Goal: Task Accomplishment & Management: Manage account settings

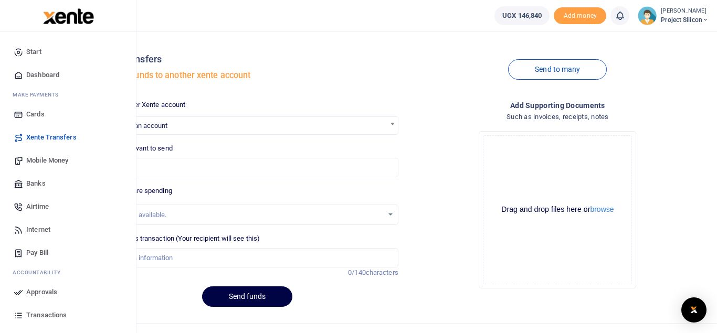
click at [40, 163] on span "Mobile Money" at bounding box center [47, 160] width 42 height 10
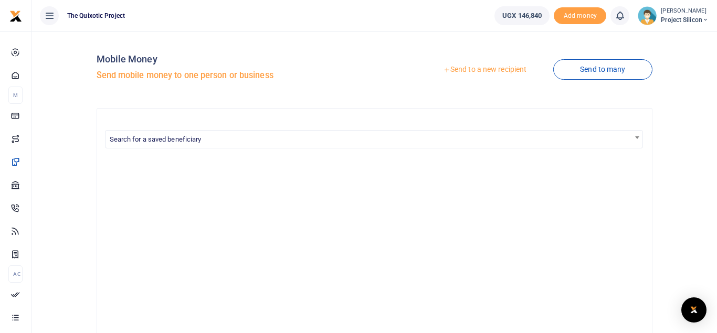
click at [459, 66] on link "Send to a new recipient" at bounding box center [484, 69] width 137 height 19
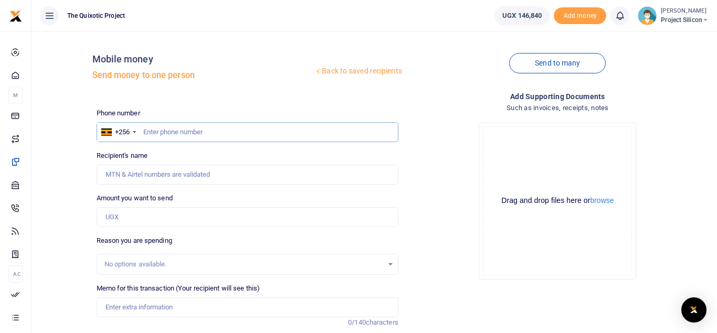
click at [194, 131] on input "text" at bounding box center [248, 132] width 302 height 20
click at [149, 132] on input "9774888515" at bounding box center [248, 132] width 302 height 20
type input "0774888515"
type input "[PERSON_NAME]"
type input "0774888515"
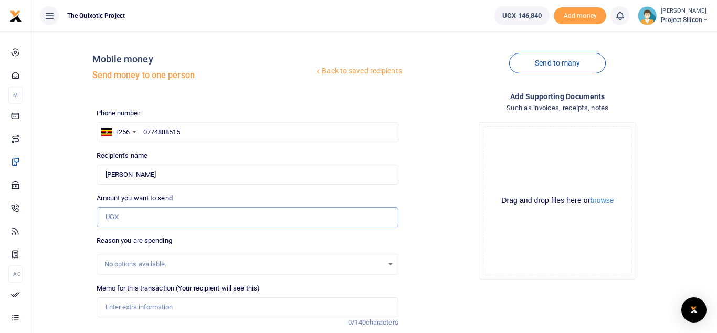
click at [184, 214] on input "Amount you want to send" at bounding box center [248, 217] width 302 height 20
type input "130,000"
click at [167, 310] on input "Memo for this transaction (Your recipient will see this)" at bounding box center [248, 308] width 302 height 20
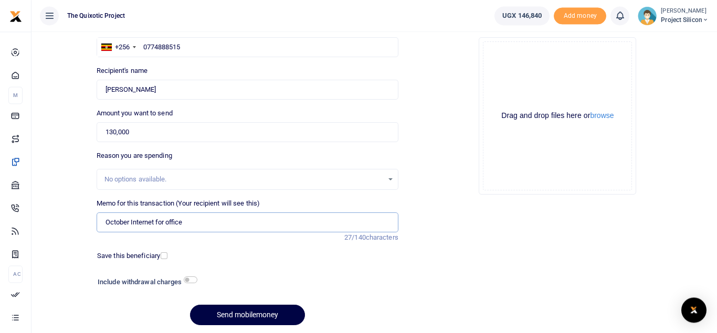
scroll to position [86, 0]
type input "October Internet for office"
click at [165, 256] on input "checkbox" at bounding box center [164, 255] width 7 height 7
checkbox input "true"
click at [195, 280] on input "checkbox" at bounding box center [191, 279] width 14 height 7
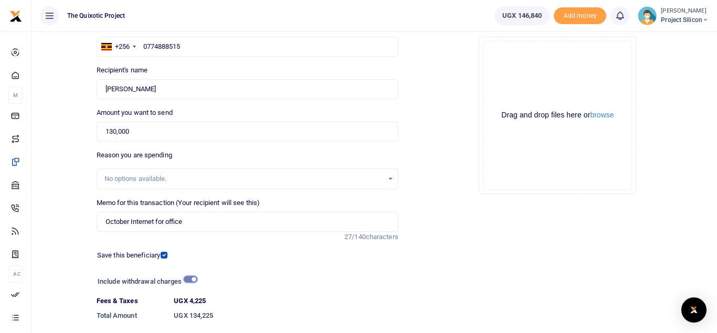
click at [195, 280] on input "checkbox" at bounding box center [191, 279] width 14 height 7
checkbox input "false"
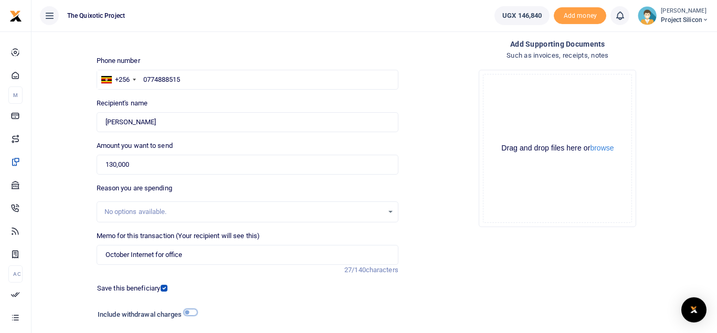
scroll to position [62, 0]
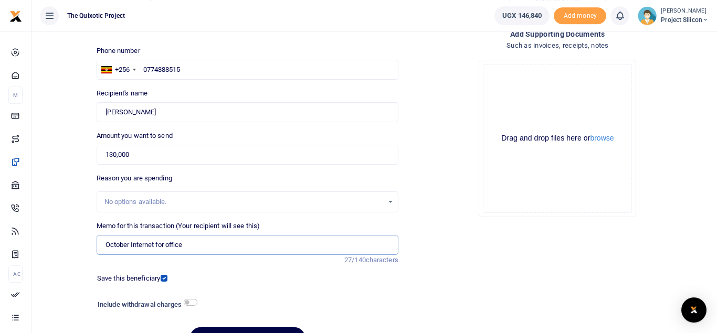
drag, startPoint x: 130, startPoint y: 243, endPoint x: 82, endPoint y: 248, distance: 48.5
click at [97, 248] on input "October Internet for office" at bounding box center [248, 245] width 302 height 20
click at [170, 246] on input "Internet for office" at bounding box center [248, 245] width 302 height 20
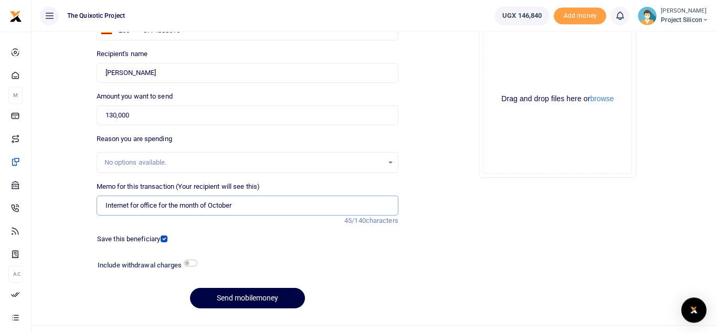
scroll to position [104, 0]
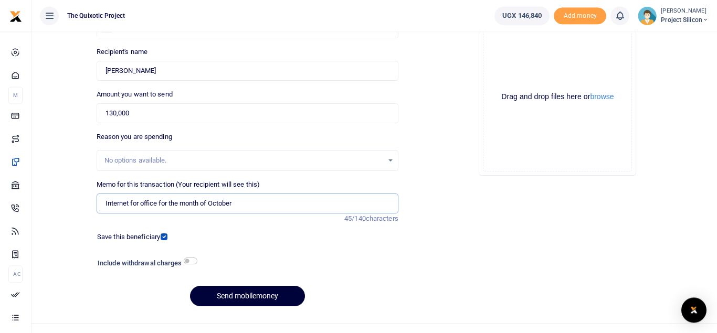
type input "Internet for office for the month of October"
click at [270, 295] on button "Send mobilemoney" at bounding box center [247, 296] width 115 height 20
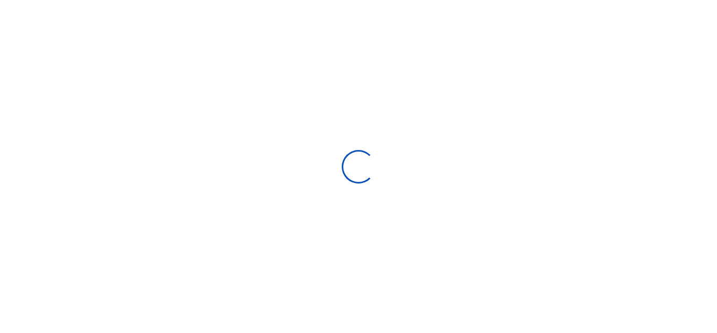
select select
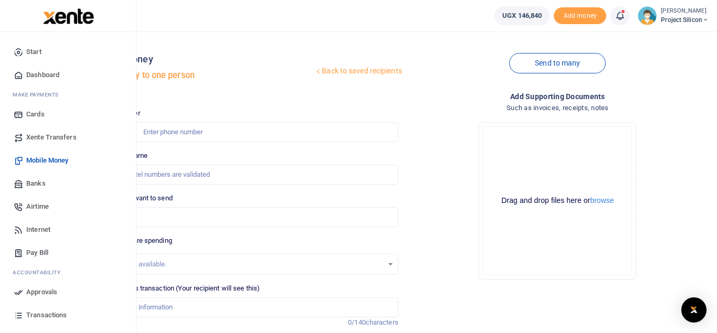
click at [45, 299] on link "Approvals" at bounding box center [67, 292] width 119 height 23
click at [37, 293] on span "Approvals" at bounding box center [41, 292] width 31 height 10
click at [51, 296] on span "Approvals" at bounding box center [41, 292] width 31 height 10
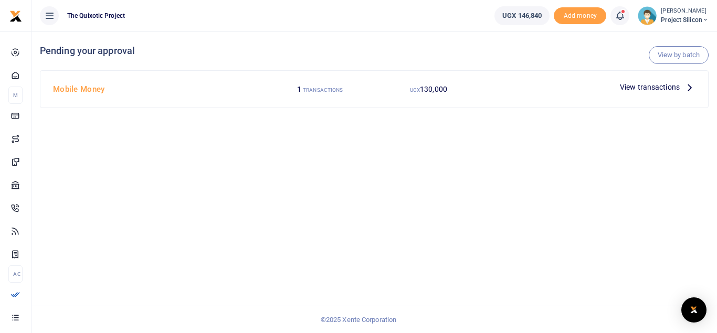
click at [684, 89] on icon at bounding box center [690, 87] width 12 height 12
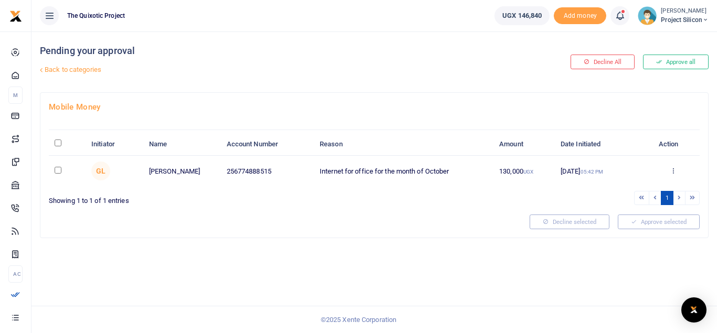
click at [55, 171] on input "checkbox" at bounding box center [58, 170] width 7 height 7
checkbox input "true"
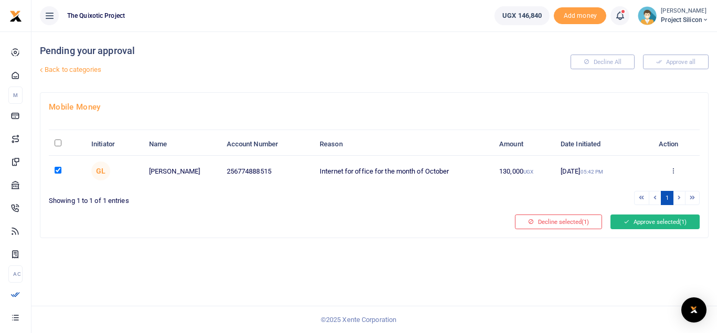
click at [670, 225] on button "Approve selected (1)" at bounding box center [654, 222] width 89 height 15
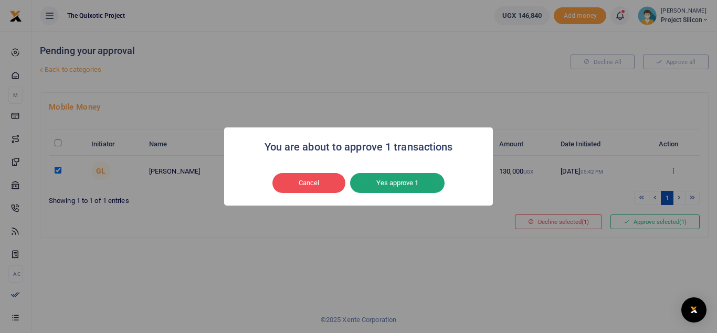
click at [420, 184] on button "Yes approve 1" at bounding box center [397, 183] width 94 height 20
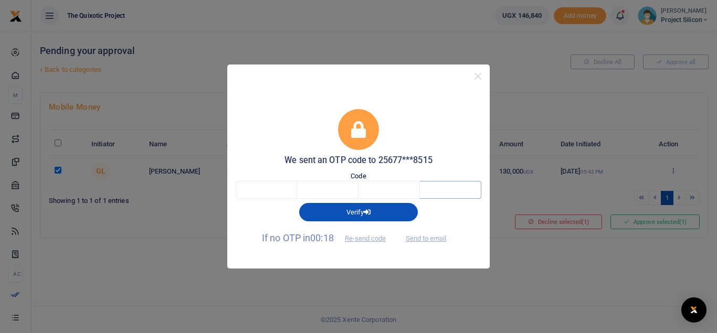
click at [420, 184] on input "text" at bounding box center [450, 190] width 61 height 18
click at [291, 192] on input "text" at bounding box center [266, 190] width 61 height 18
type input "6"
type input "7"
type input "8"
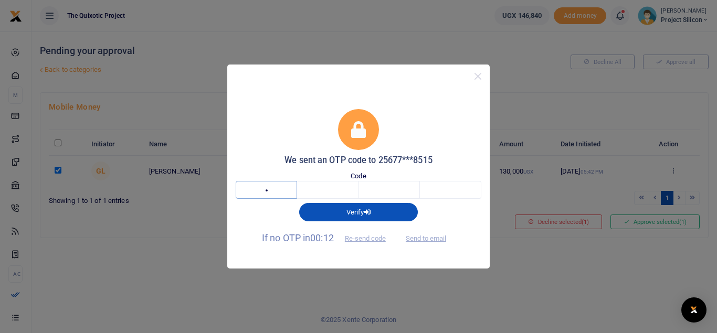
type input "7"
type input "8"
type input "2"
type input "6"
type input "7"
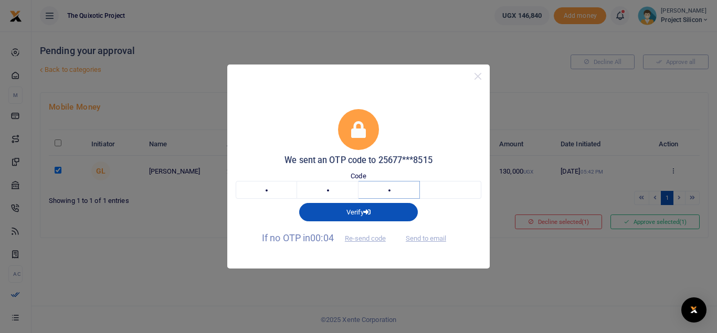
type input "8"
type input "2"
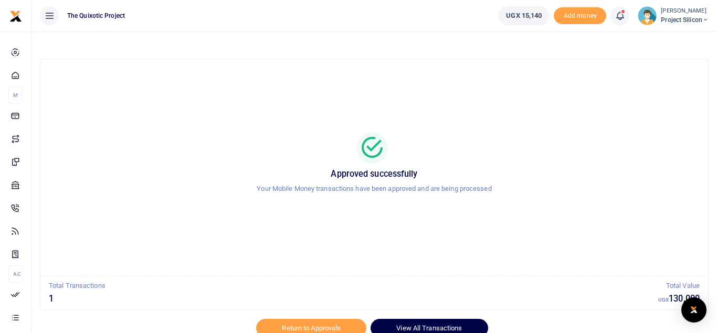
click at [400, 320] on link "View All Transactions" at bounding box center [429, 328] width 117 height 18
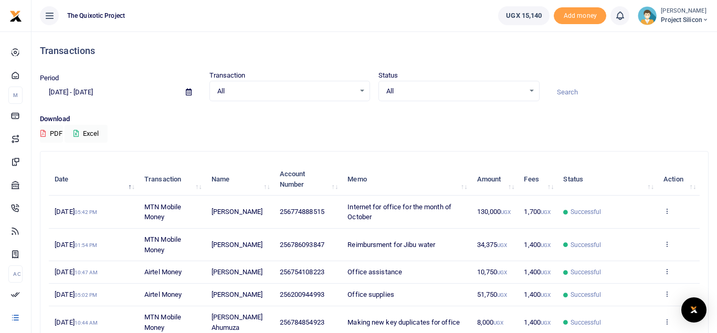
click at [686, 13] on small "[PERSON_NAME]" at bounding box center [685, 11] width 48 height 9
click at [659, 100] on link "Logout" at bounding box center [668, 96] width 83 height 15
